Goal: Communication & Community: Answer question/provide support

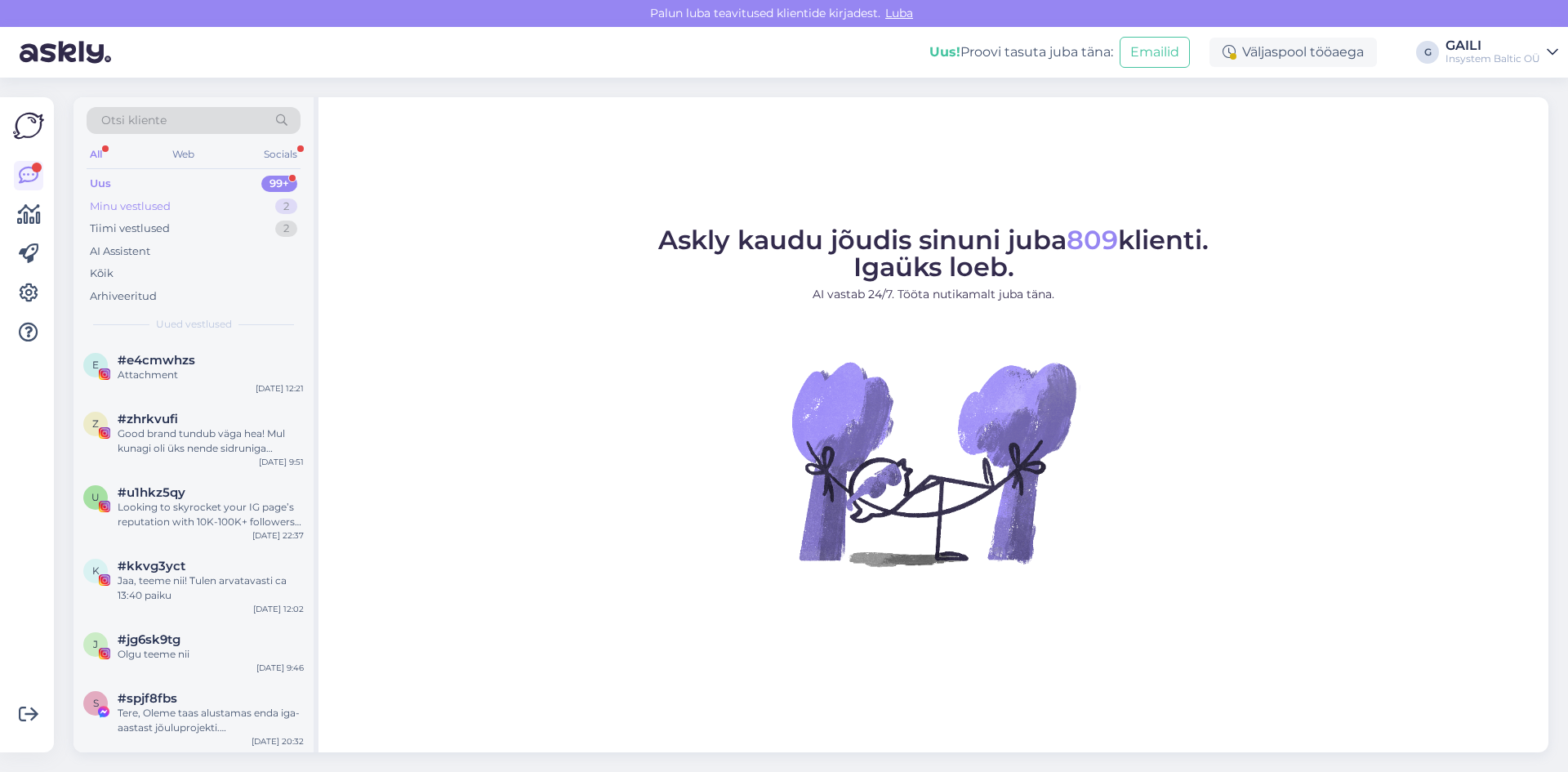
click at [177, 206] on div "Minu vestlused 2" at bounding box center [194, 206] width 214 height 23
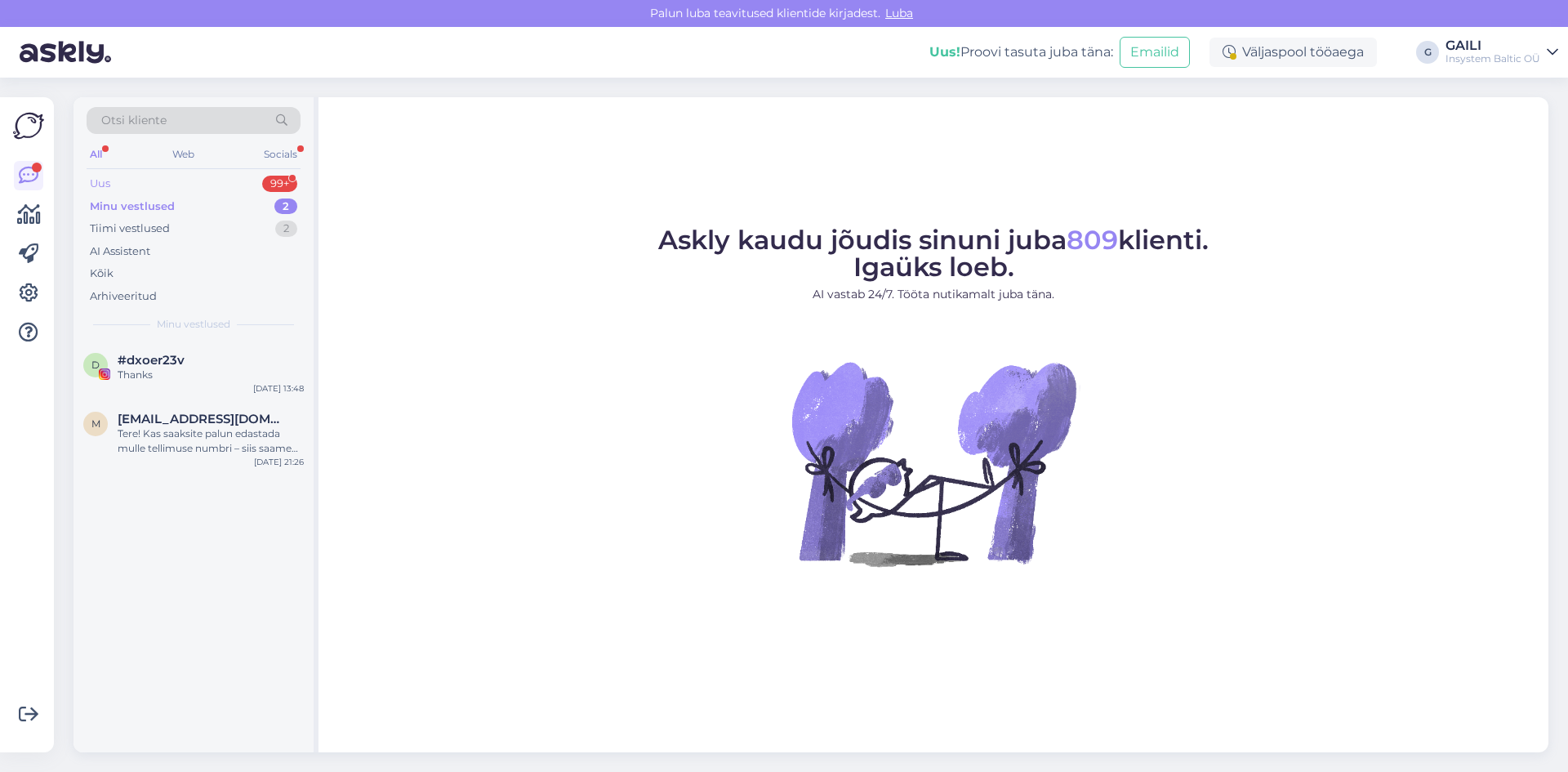
click at [170, 183] on div "Uus 99+" at bounding box center [194, 183] width 214 height 23
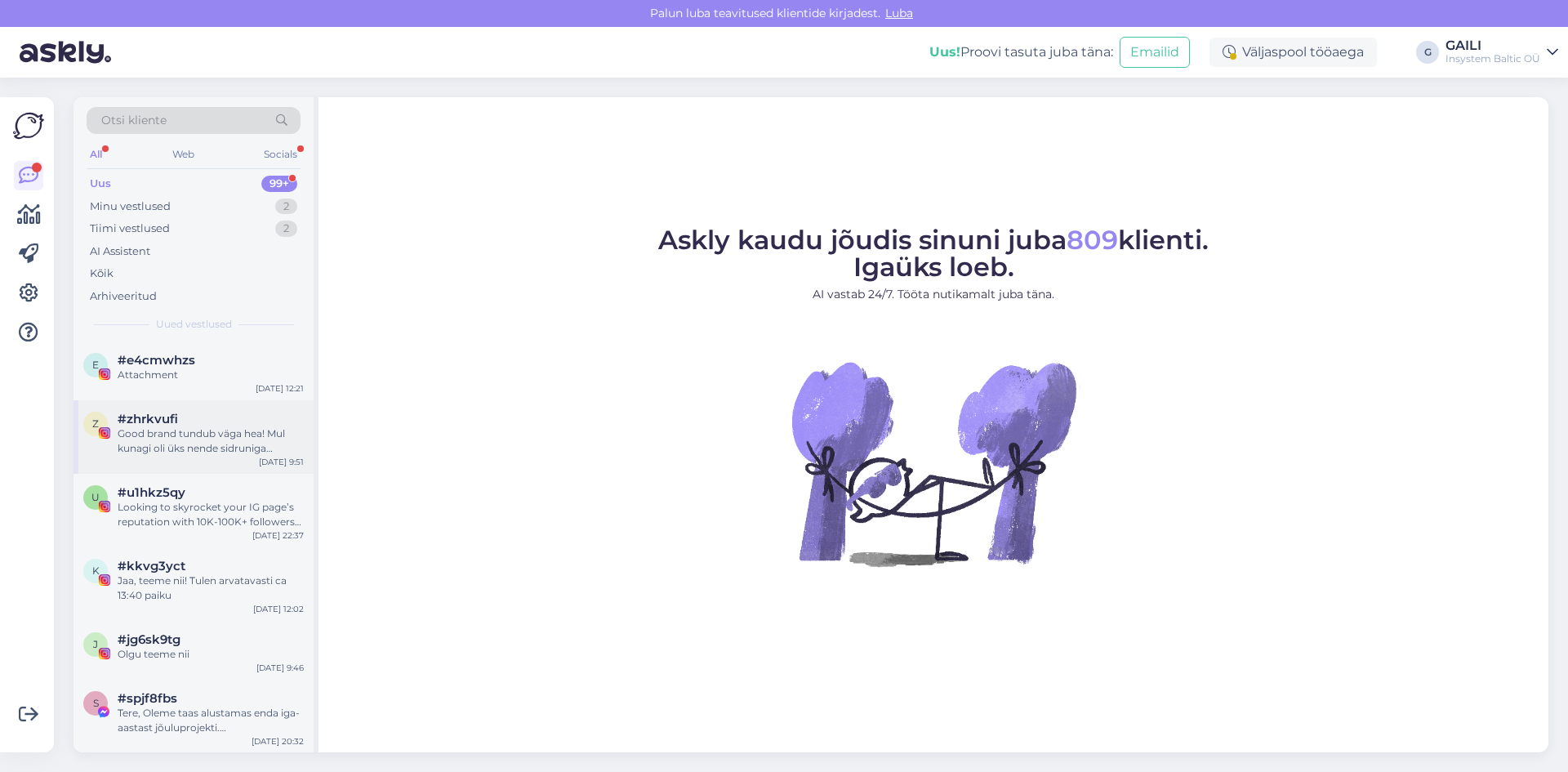
click at [198, 452] on div "Good brand tundub väga hea! Mul kunagi oli üks nende sidruniga üldpuhastus ka, …" at bounding box center [211, 441] width 186 height 29
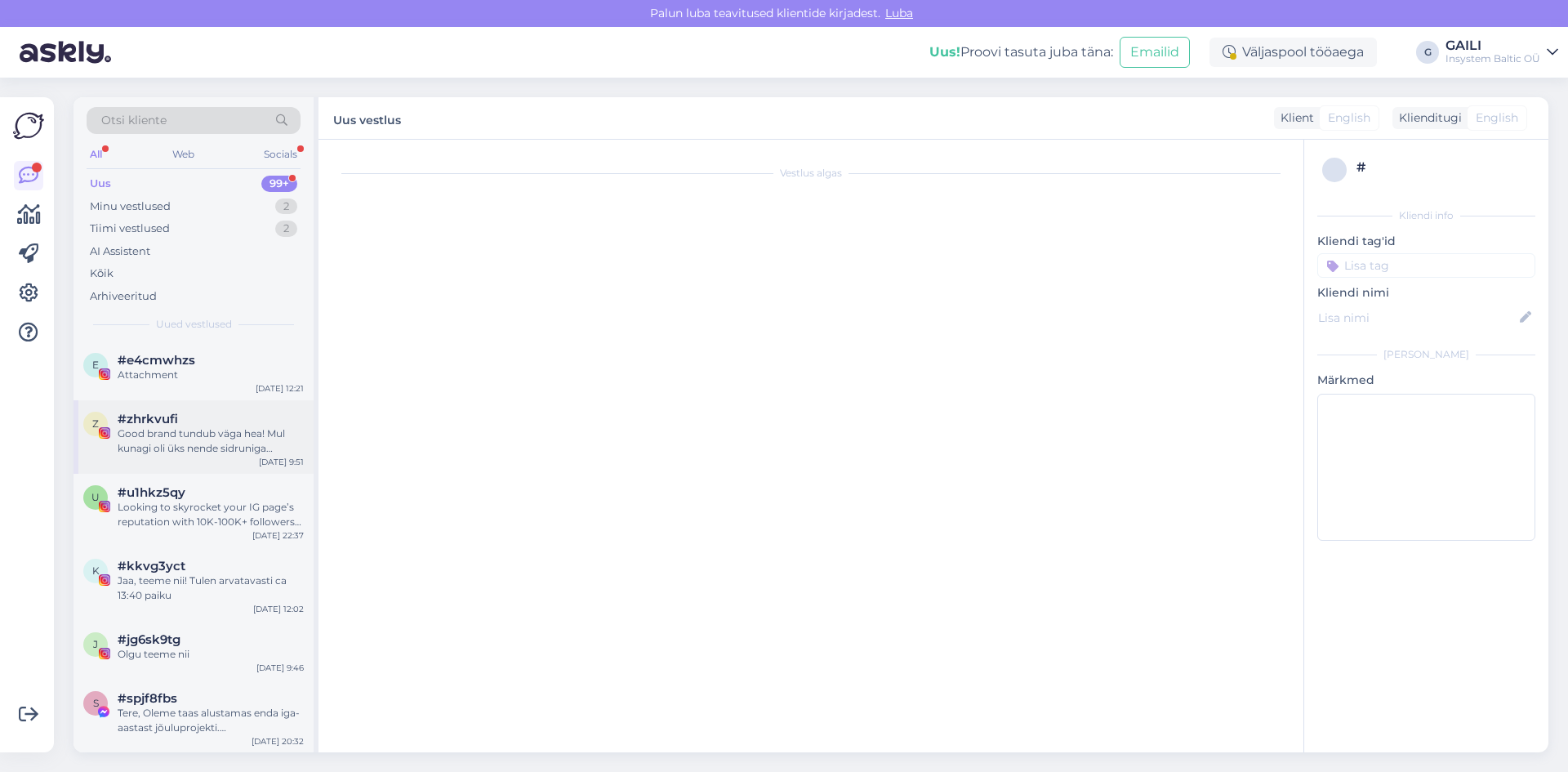
scroll to position [1318, 0]
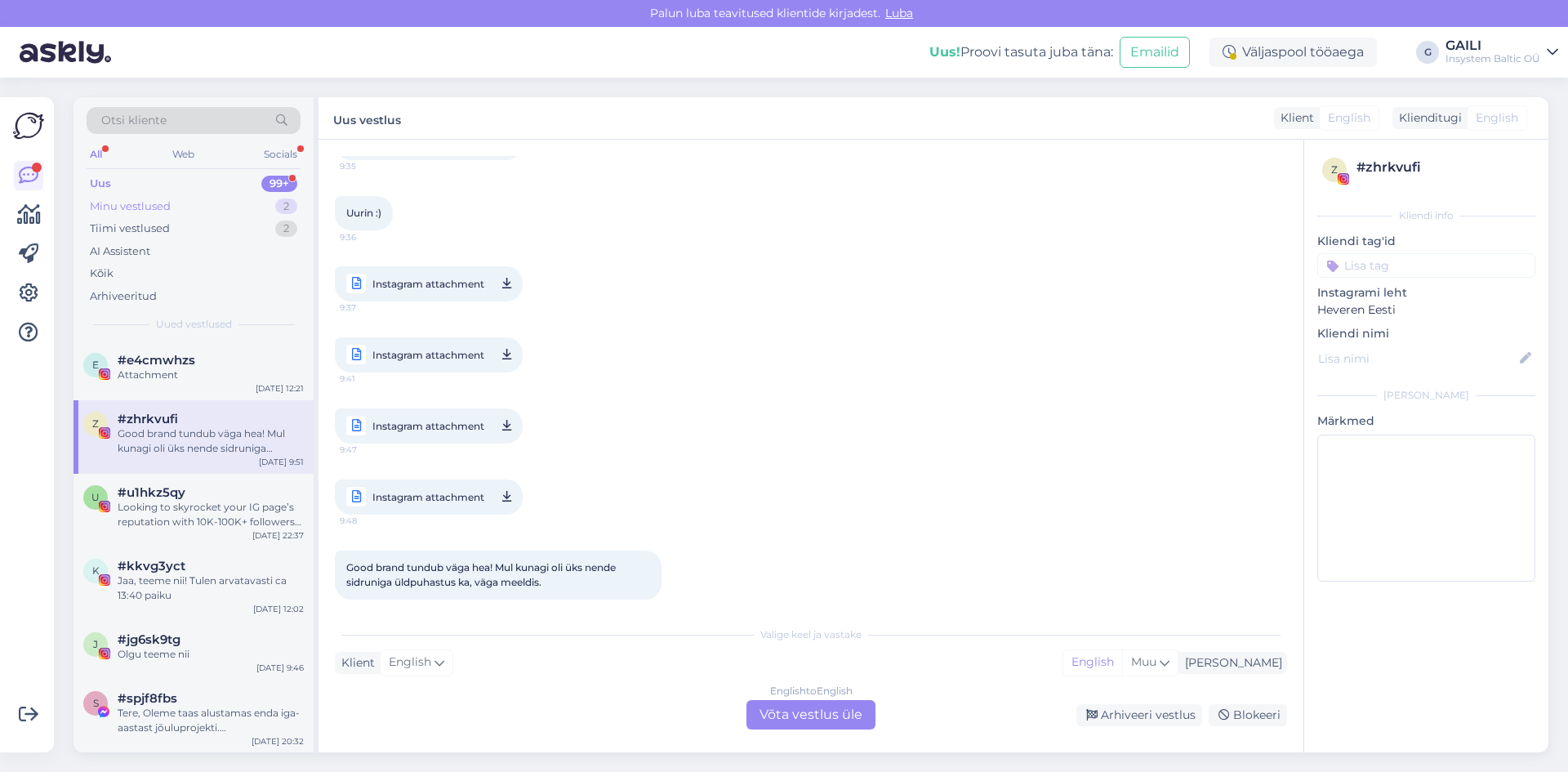
click at [146, 202] on div "Minu vestlused" at bounding box center [130, 207] width 81 height 16
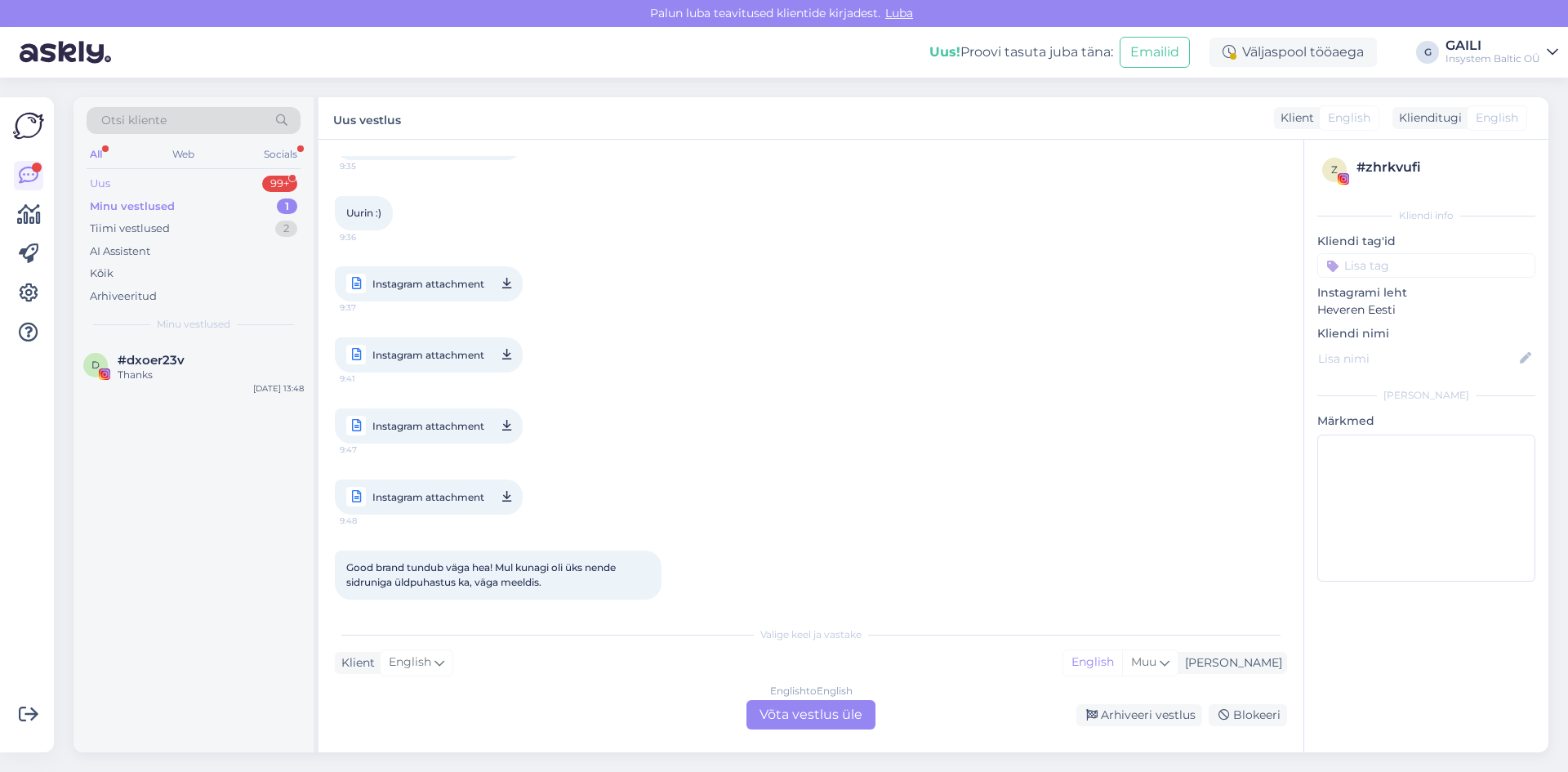
click at [188, 174] on div "Uus 99+" at bounding box center [194, 183] width 214 height 23
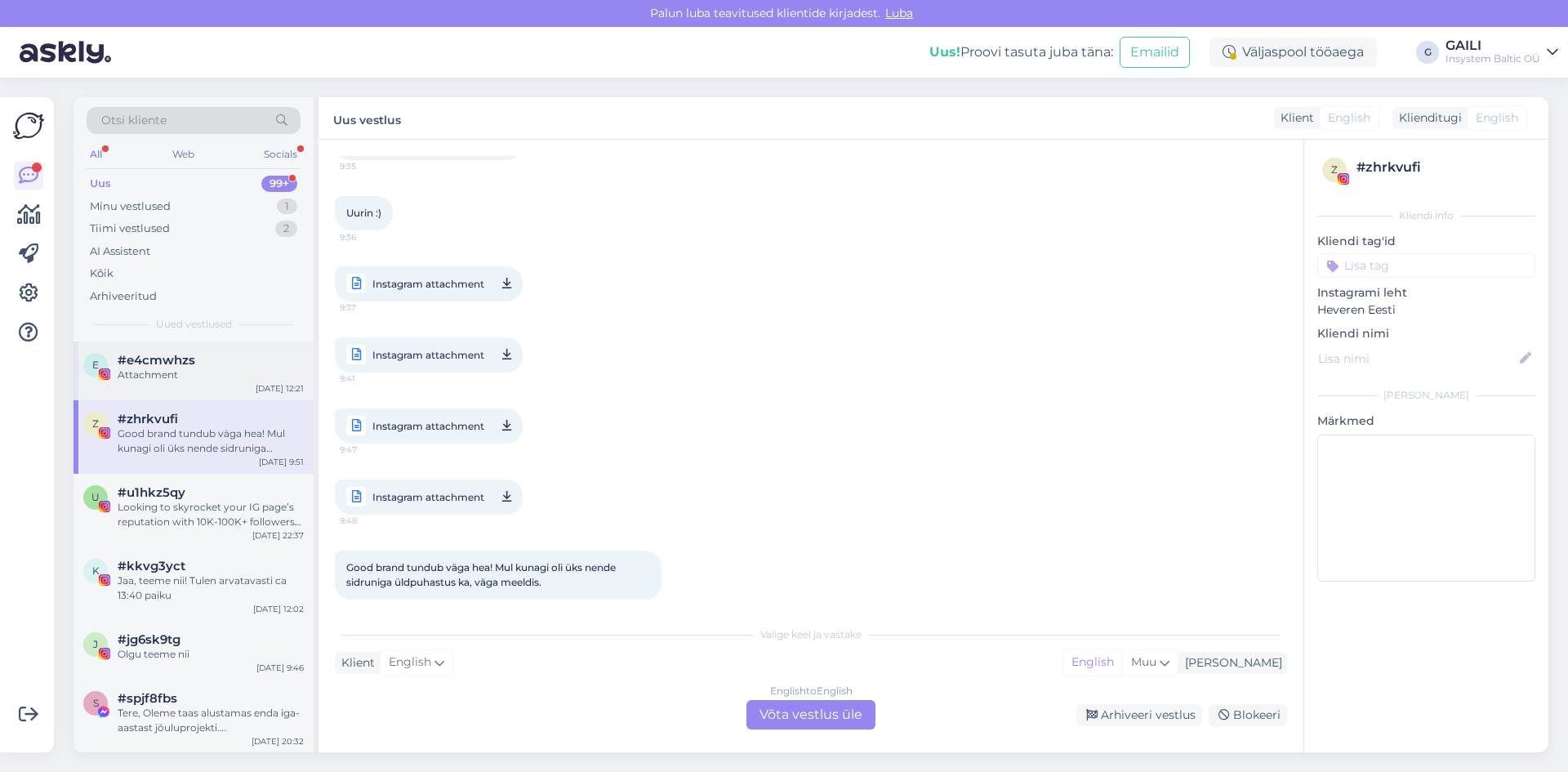
click at [211, 355] on div "#e4cmwhzs" at bounding box center [211, 360] width 186 height 15
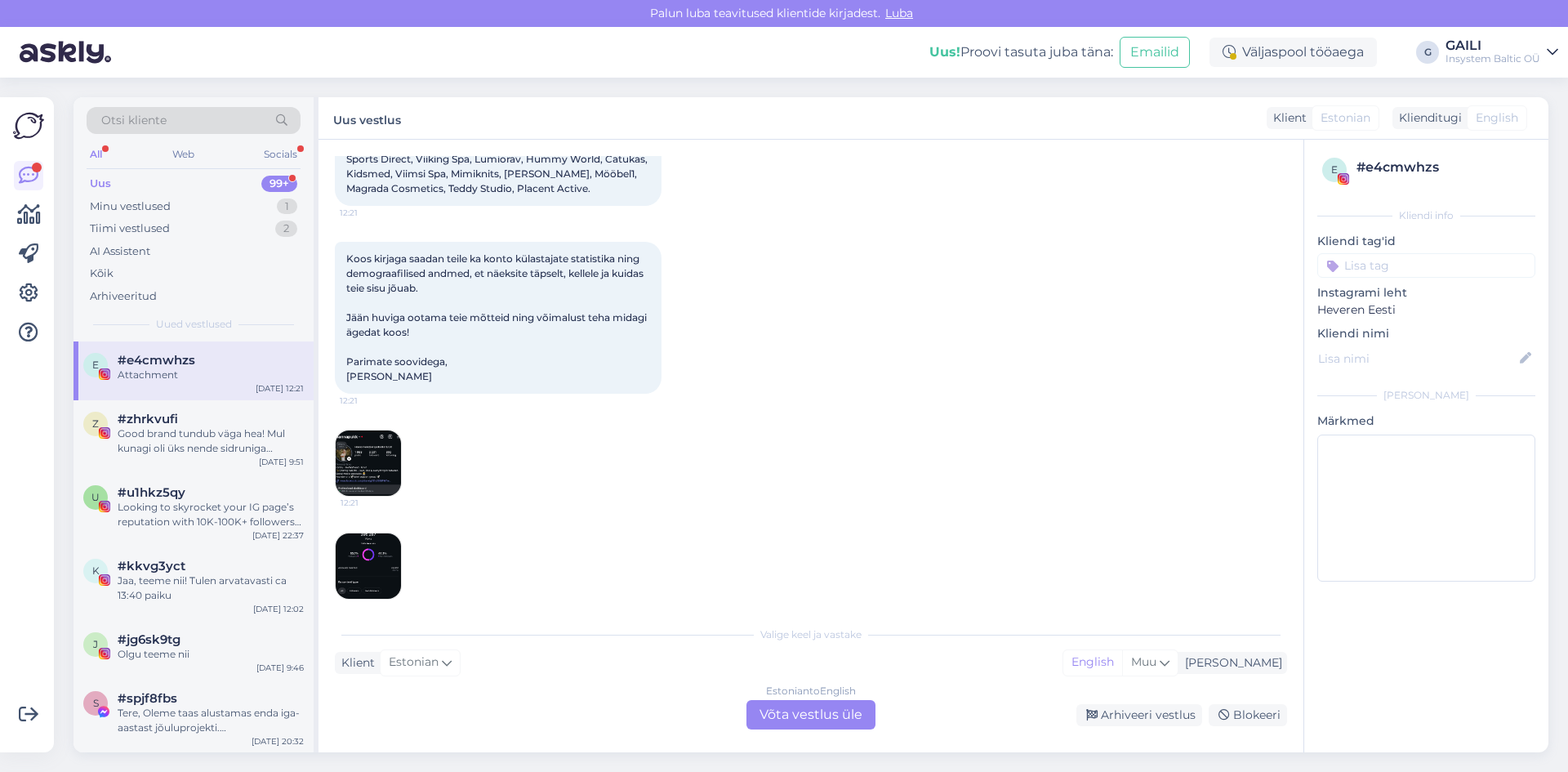
click at [370, 444] on img at bounding box center [368, 463] width 65 height 65
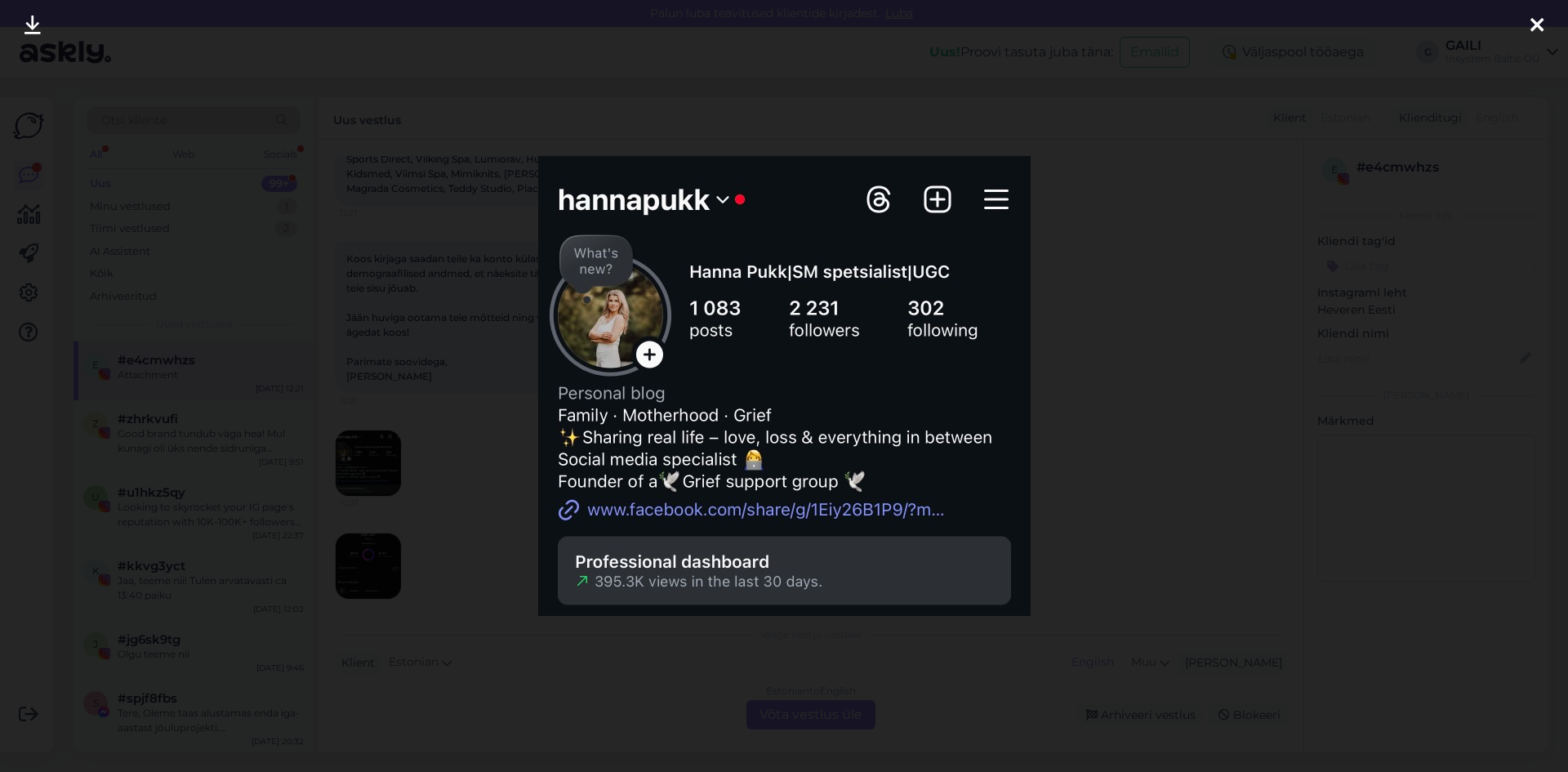
click at [1132, 362] on div at bounding box center [784, 386] width 1568 height 772
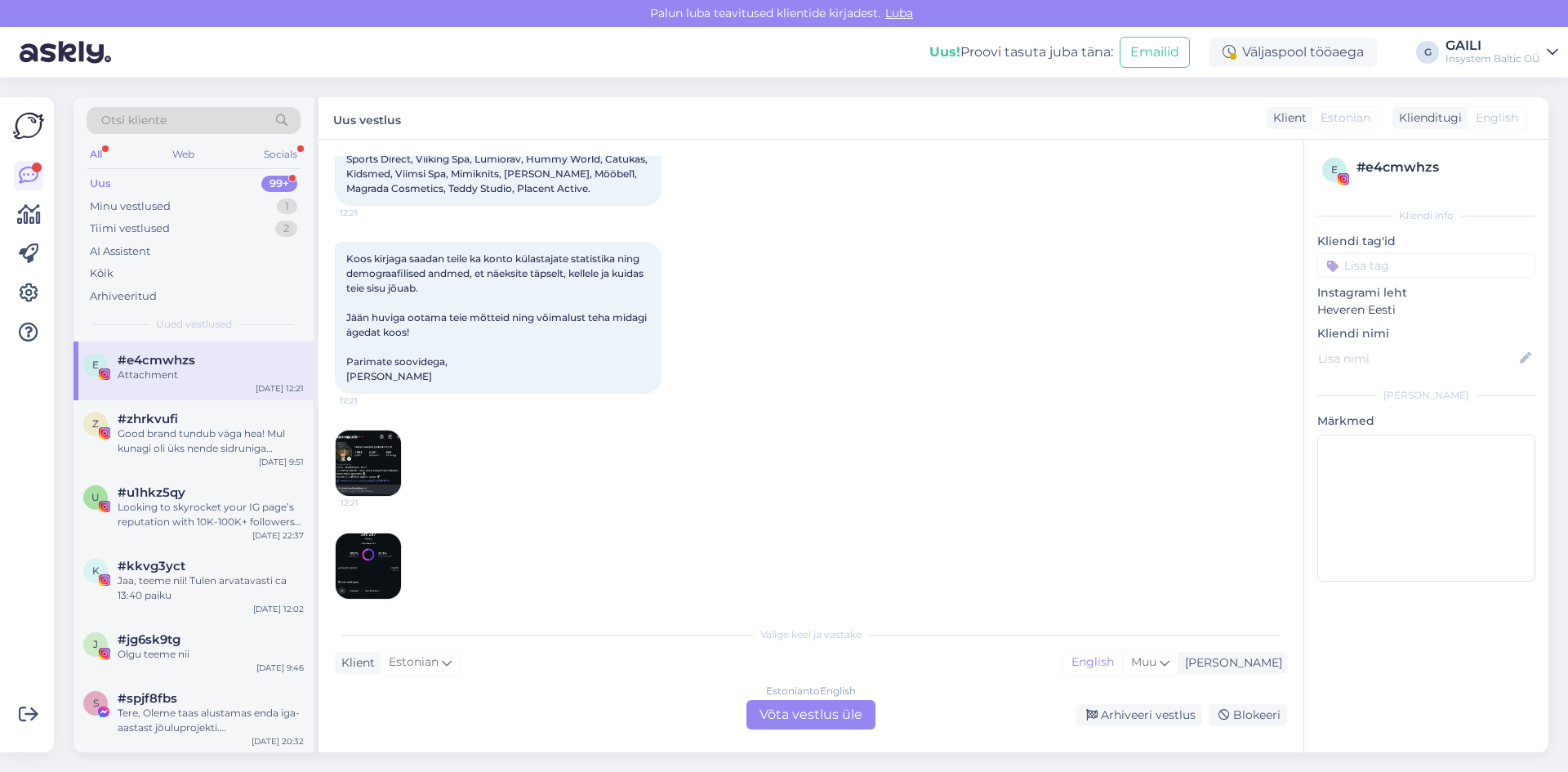
click at [376, 555] on img at bounding box center [368, 566] width 65 height 65
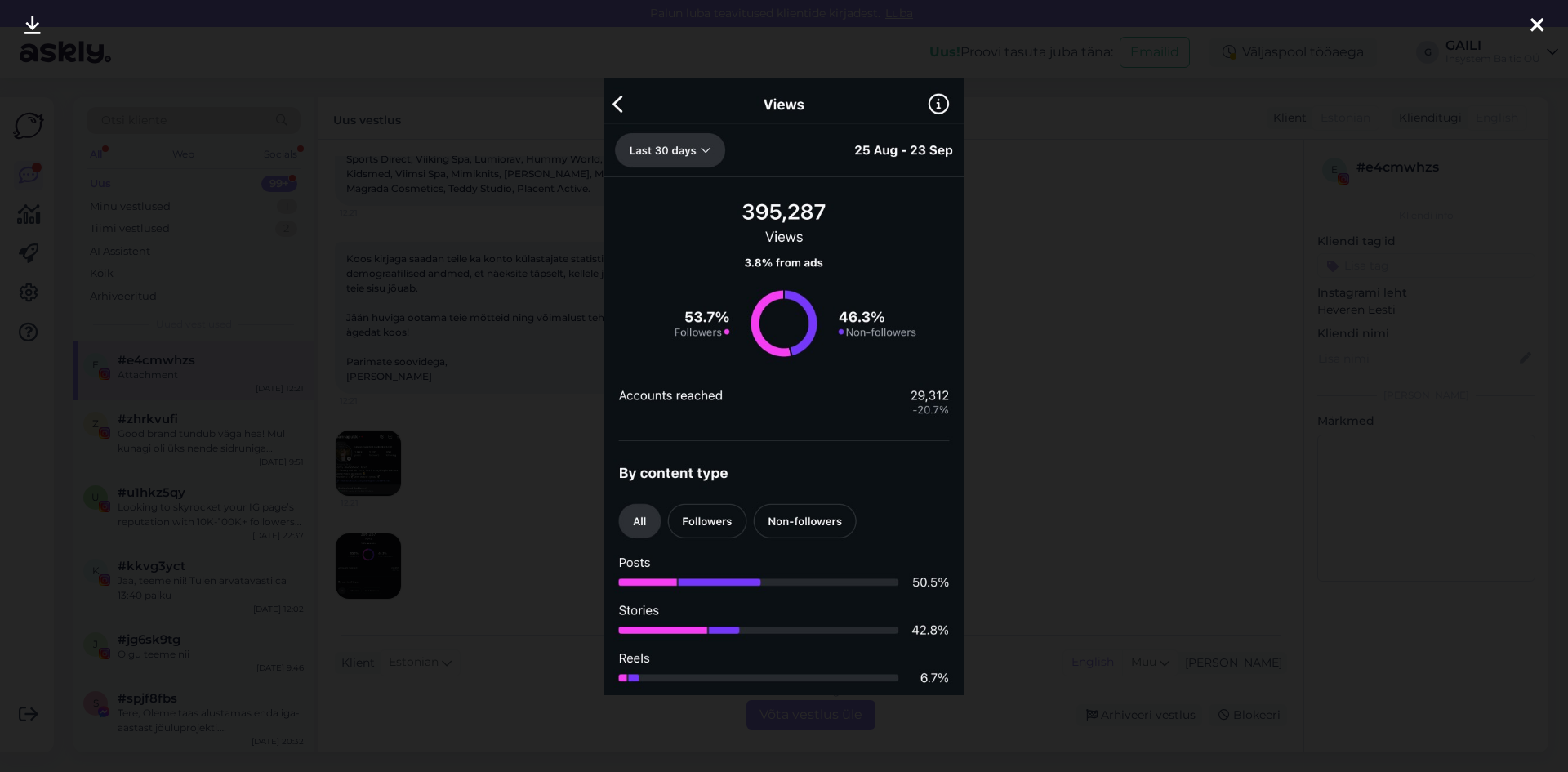
click at [1205, 253] on div at bounding box center [784, 386] width 1568 height 772
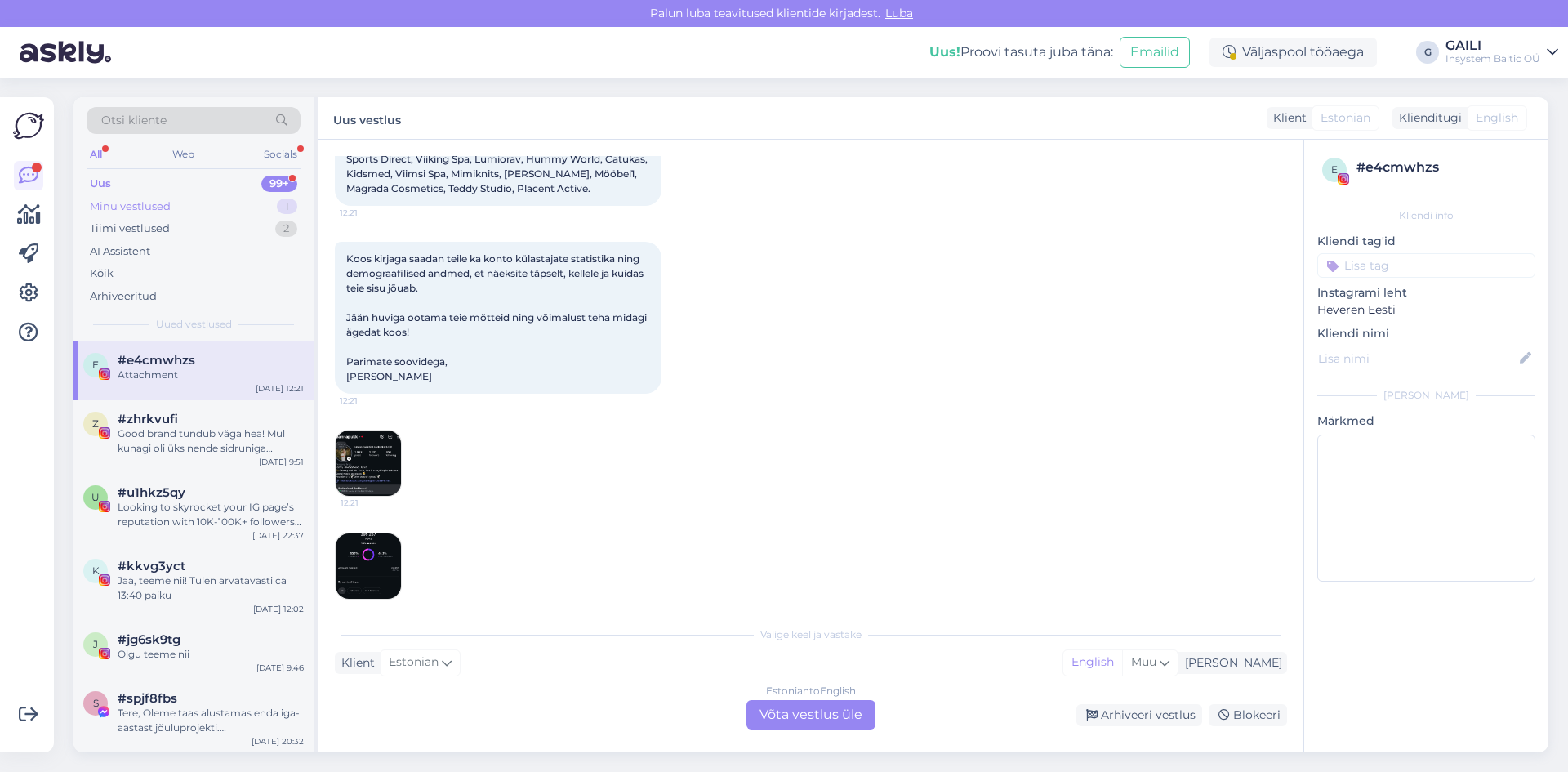
click at [162, 203] on div "Minu vestlused" at bounding box center [130, 207] width 81 height 16
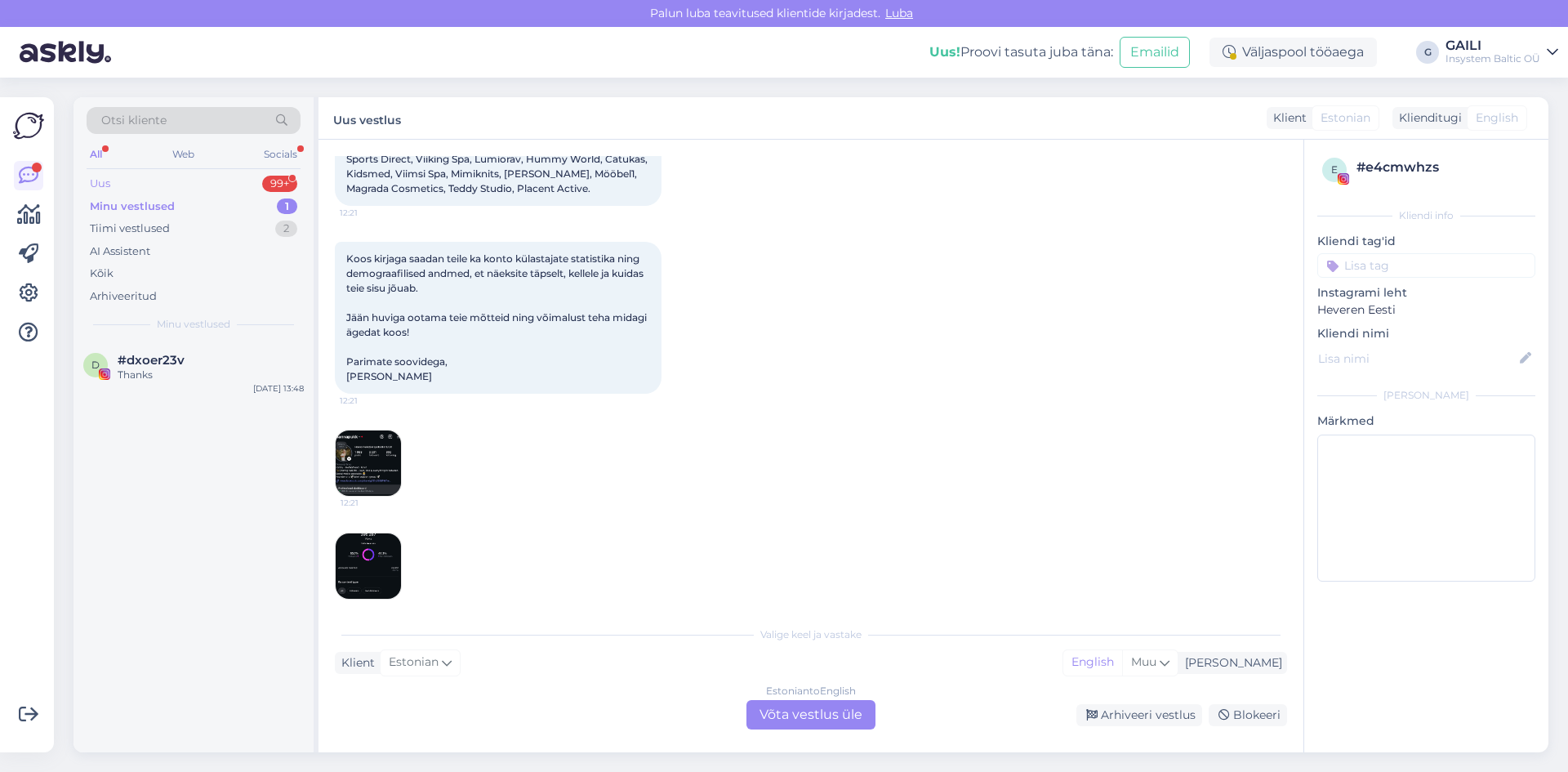
click at [144, 182] on div "Uus 99+" at bounding box center [194, 183] width 214 height 23
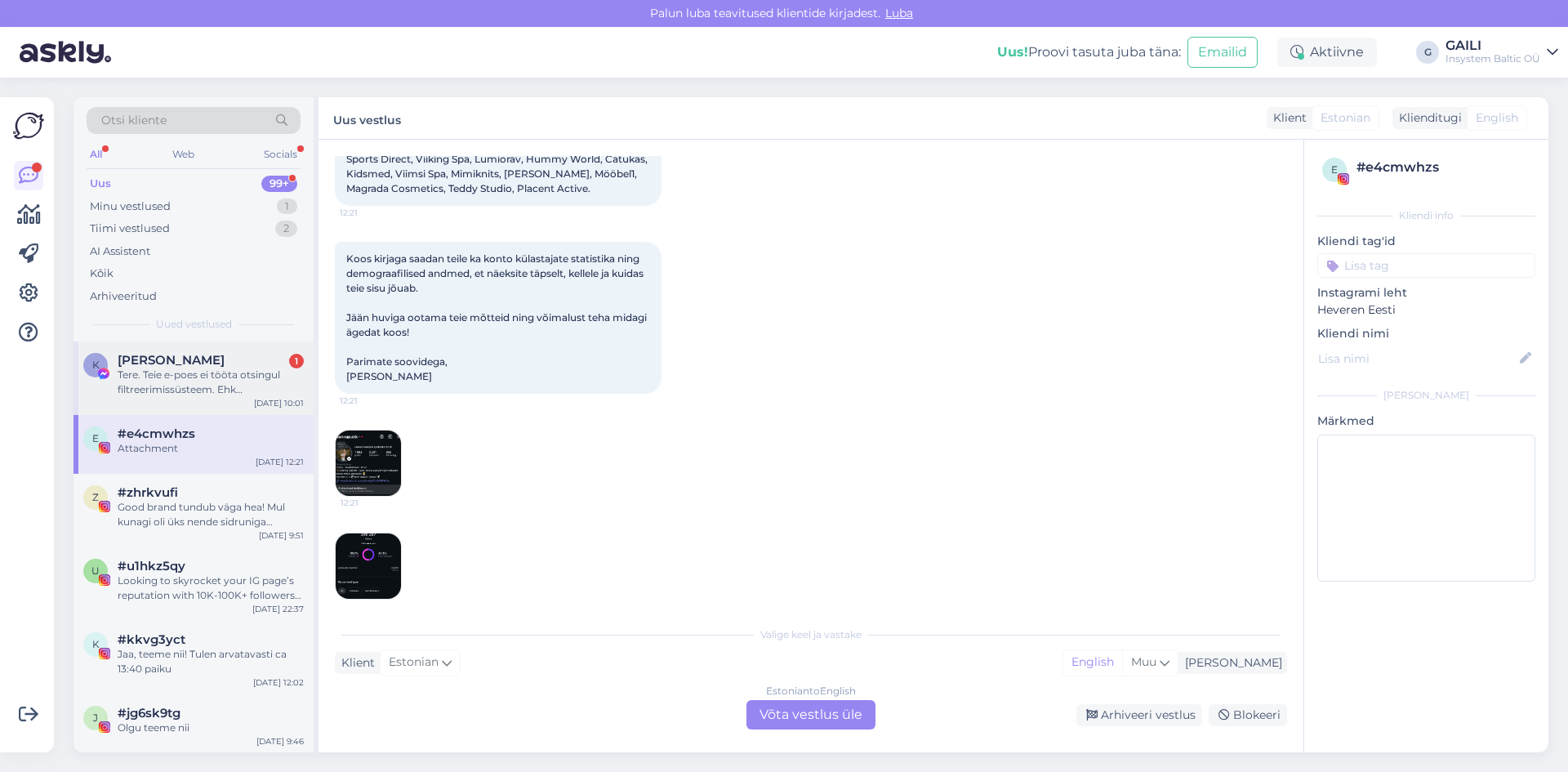
click at [195, 361] on span "[PERSON_NAME]" at bounding box center [171, 360] width 107 height 15
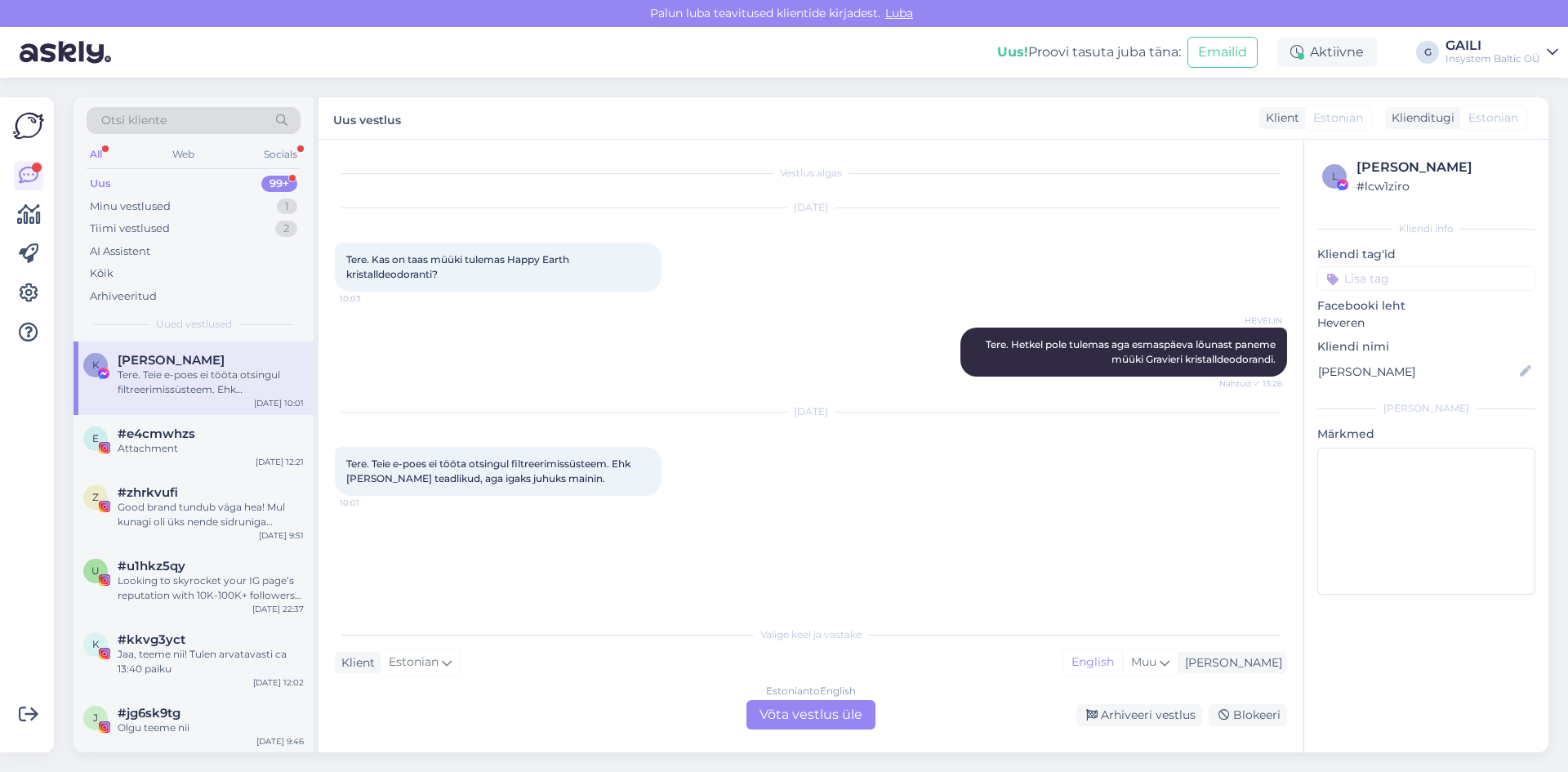
click at [816, 710] on div "Estonian to English Võta vestlus üle" at bounding box center [810, 714] width 129 height 29
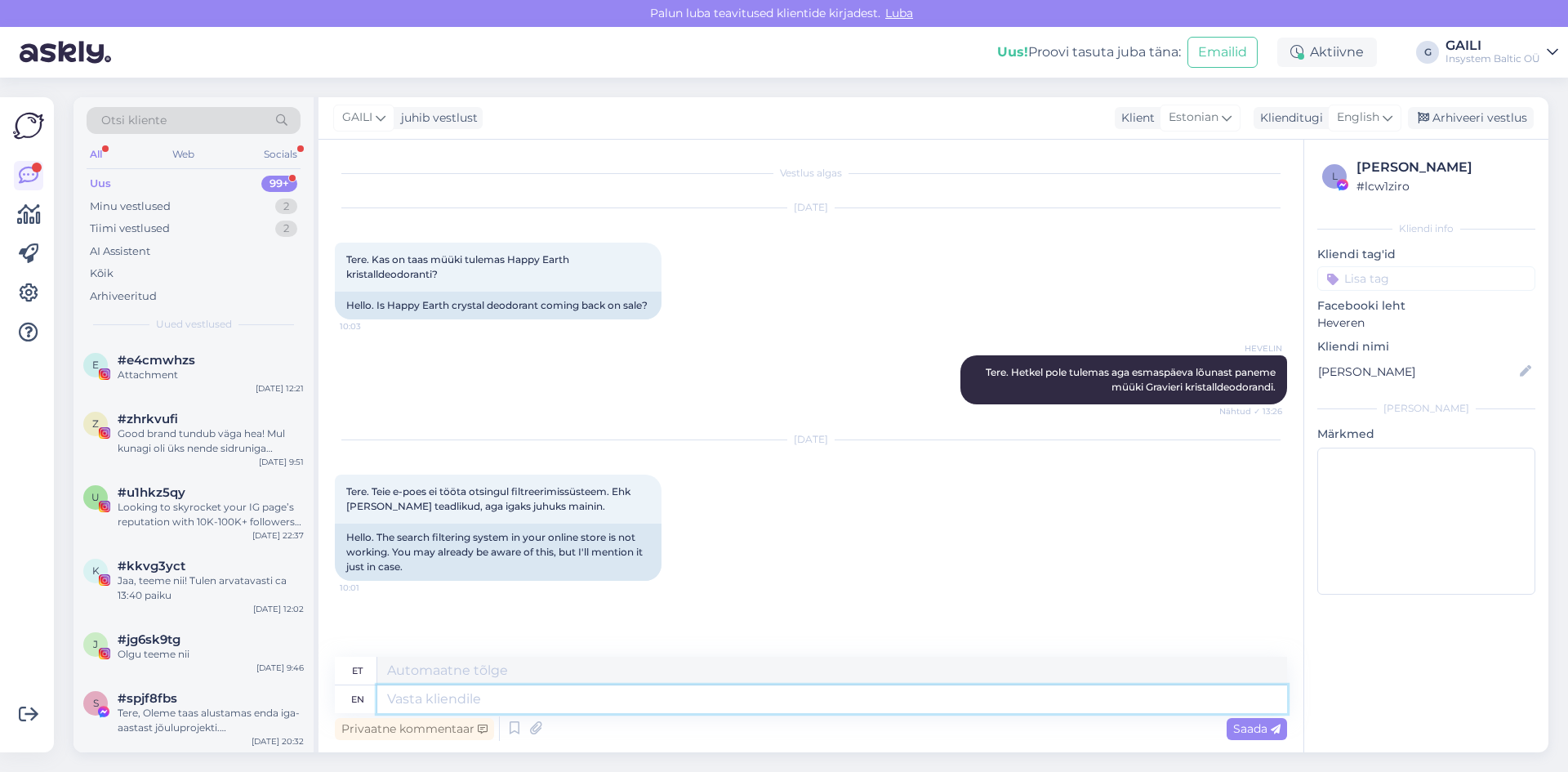
click at [544, 705] on textarea at bounding box center [832, 700] width 909 height 28
type textarea "Tere"
type textarea "Tere."
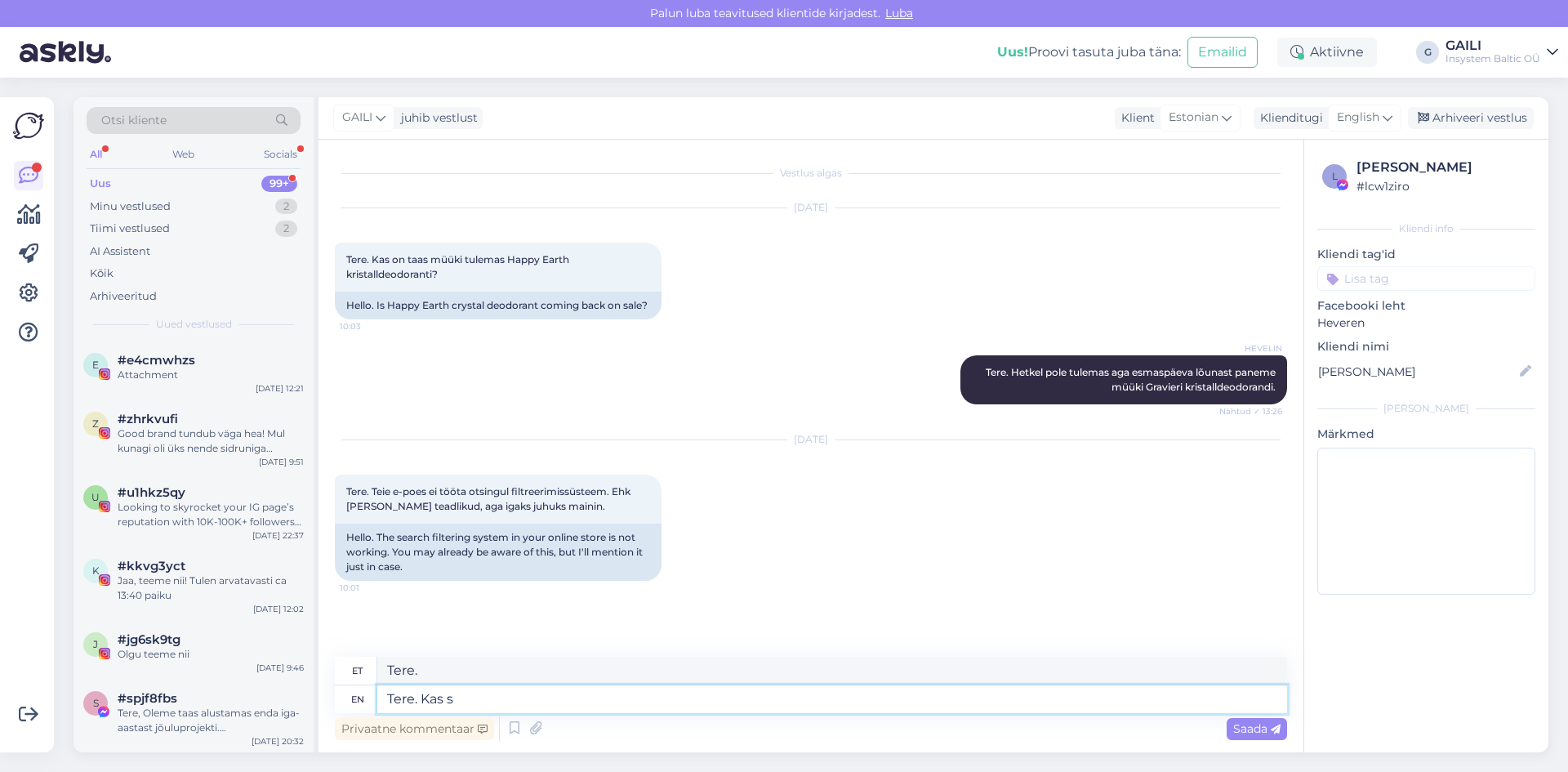
type textarea "Tere. Kas sa"
type textarea "Tere. Kas"
type textarea "Tere. Kas saaksite"
type textarea "Tere. Kas teateid"
type textarea "Tere. Kas saaksite täpsemalt"
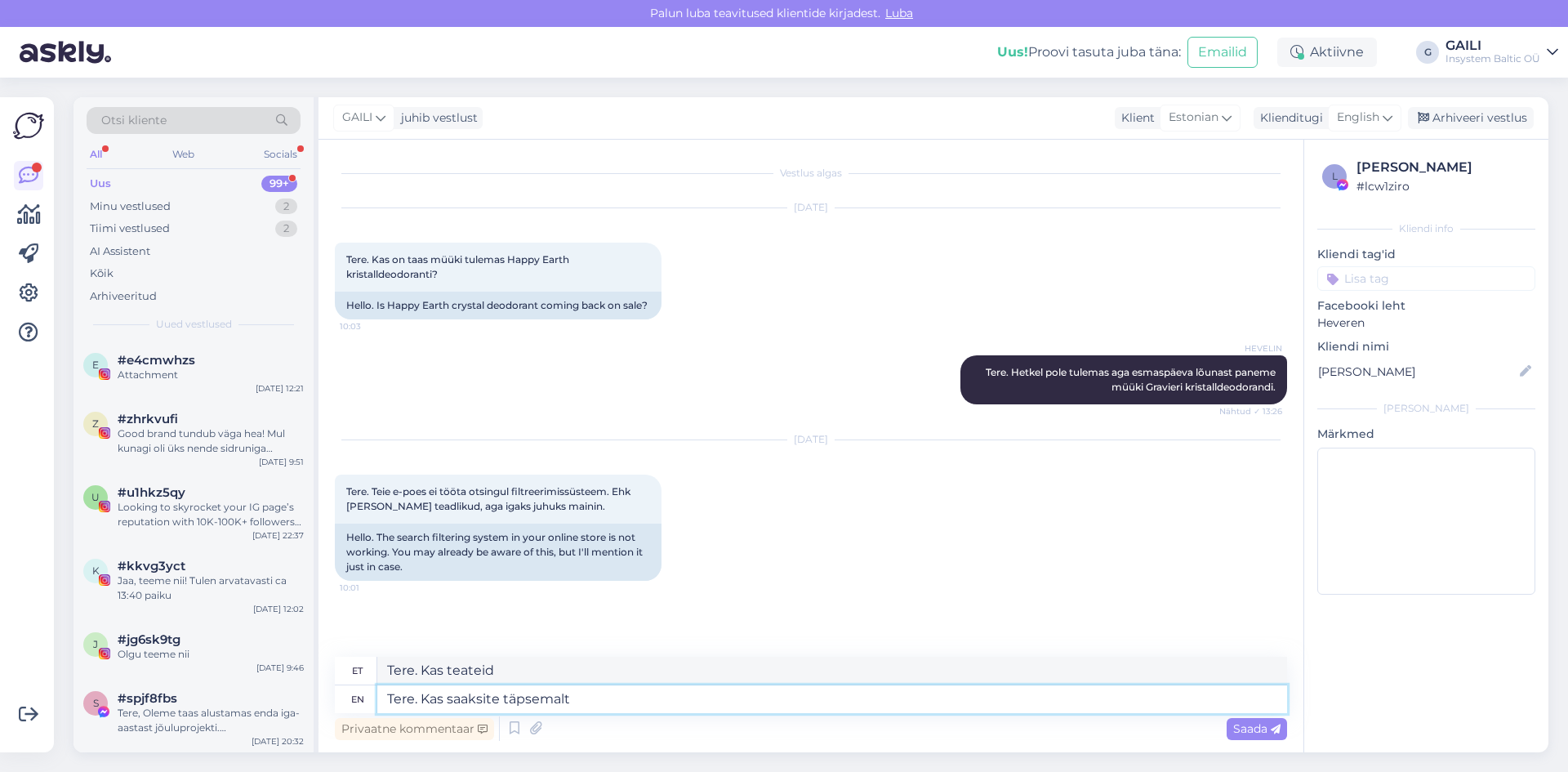
type textarea "Tere. Kas saate täpsemalt"
type textarea "Tere. Kas saaksite täpsemalt öelda"
